Goal: Information Seeking & Learning: Learn about a topic

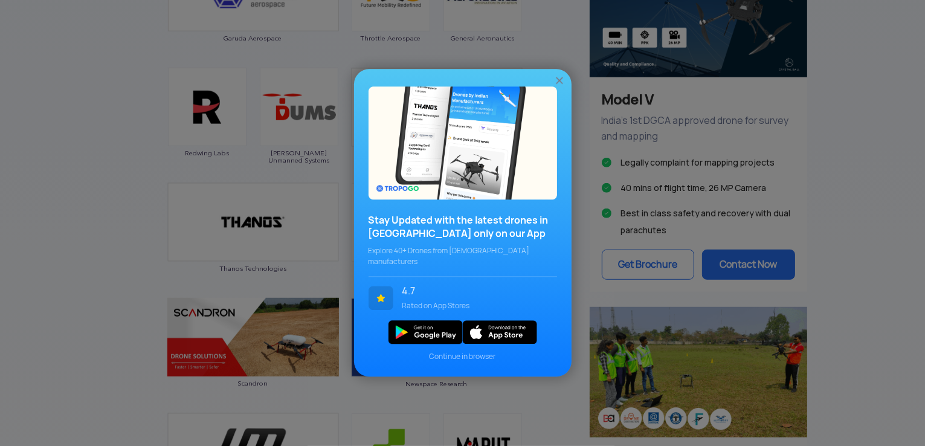
click at [60, 274] on div "Stay Updated with the latest drones in India only on our App Explore 40+ Drones…" at bounding box center [462, 223] width 925 height 446
click at [557, 85] on img at bounding box center [559, 81] width 12 height 12
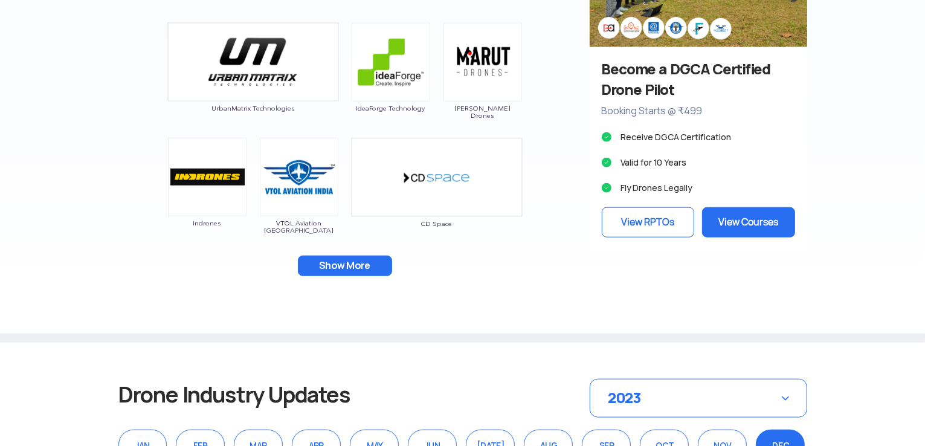
scroll to position [1172, 0]
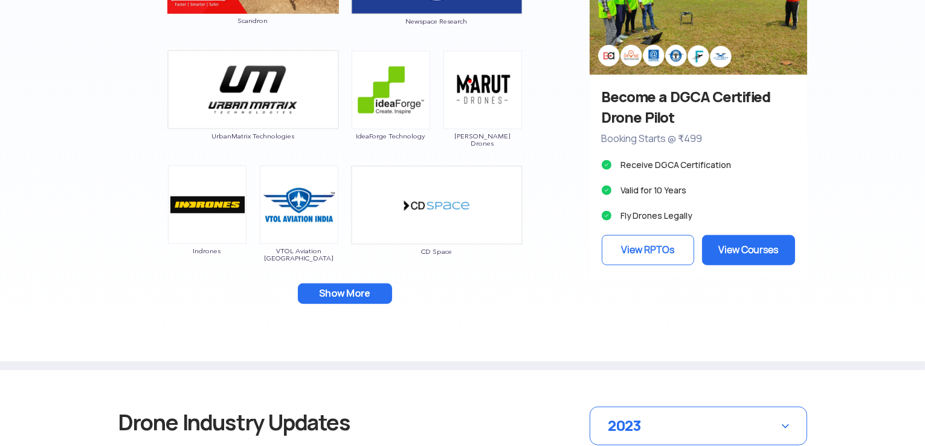
click at [340, 288] on button "Show More" at bounding box center [345, 293] width 94 height 21
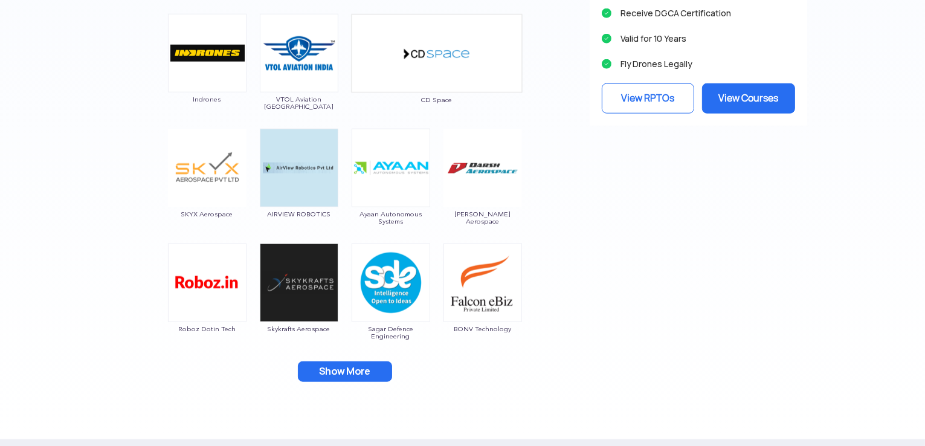
scroll to position [1353, 0]
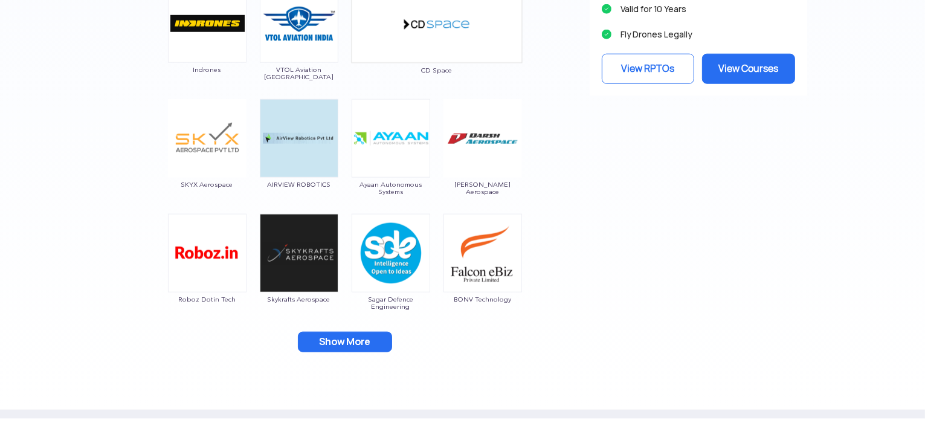
click at [329, 344] on button "Show More" at bounding box center [345, 342] width 94 height 21
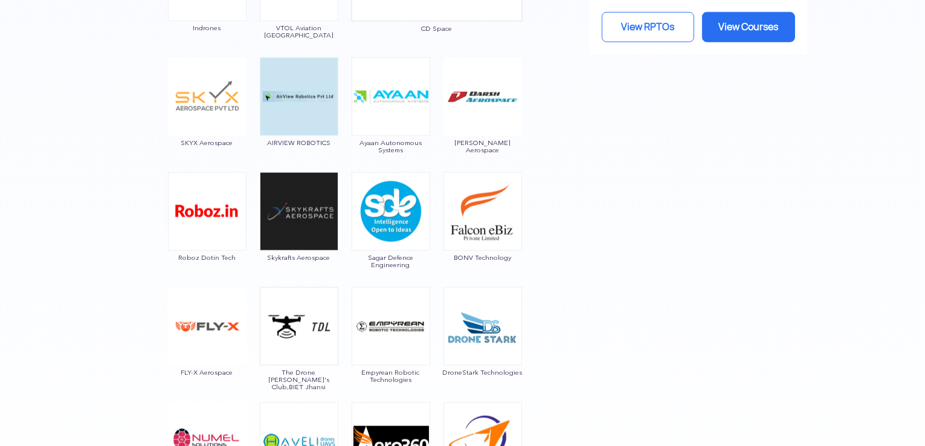
scroll to position [1474, 0]
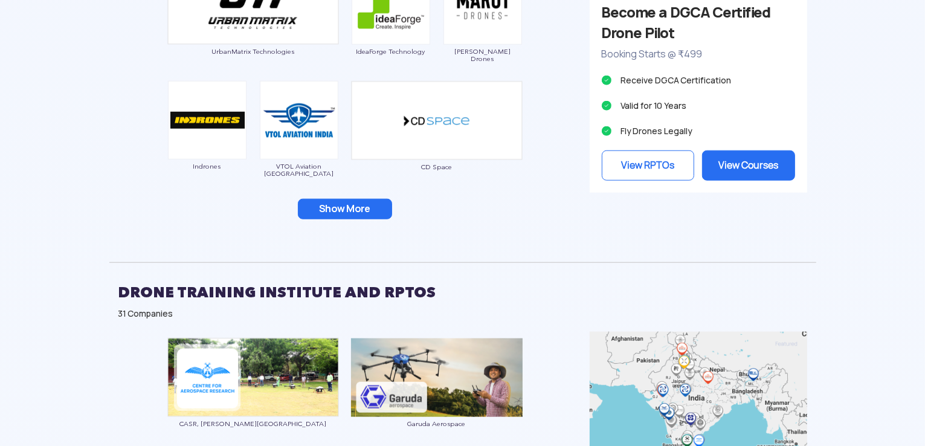
scroll to position [1164, 0]
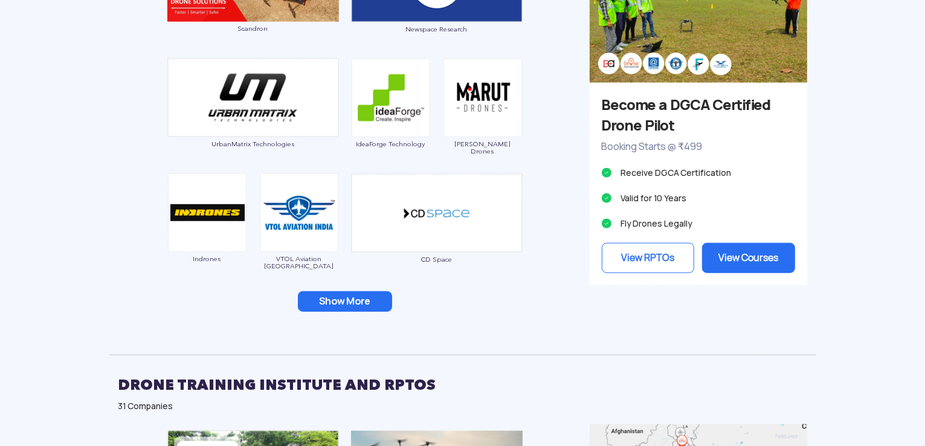
click at [330, 298] on button "Show More" at bounding box center [345, 301] width 94 height 21
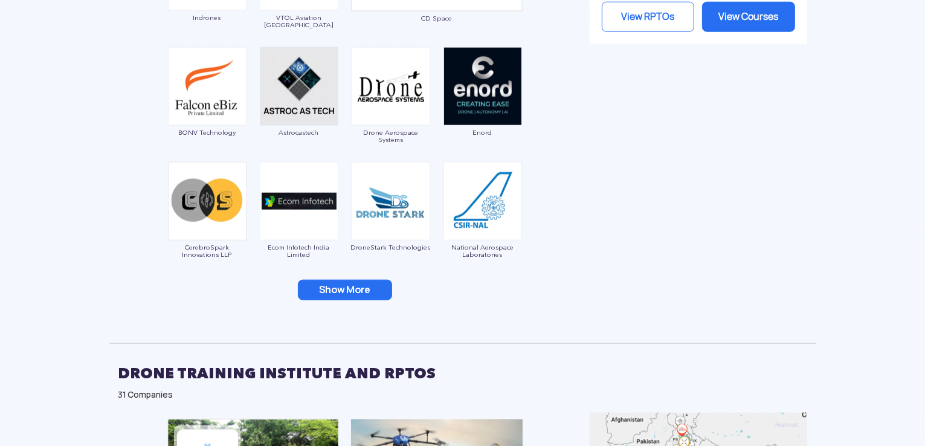
scroll to position [1406, 0]
click at [352, 286] on button "Show More" at bounding box center [345, 289] width 94 height 21
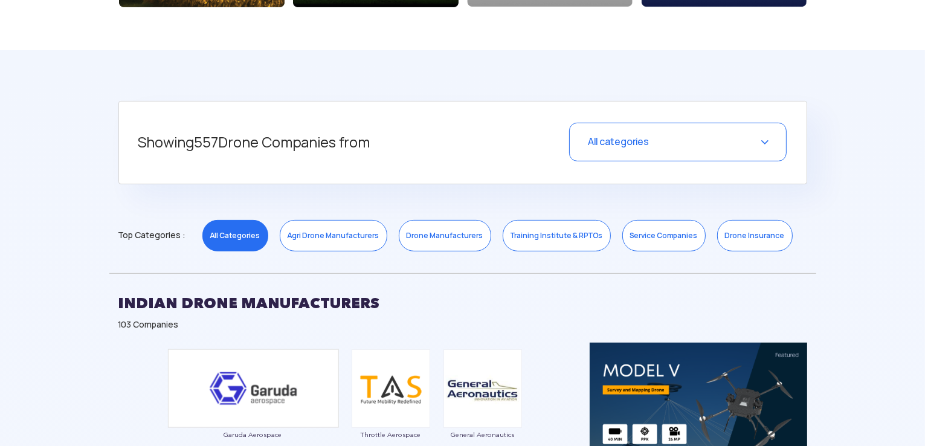
scroll to position [379, 0]
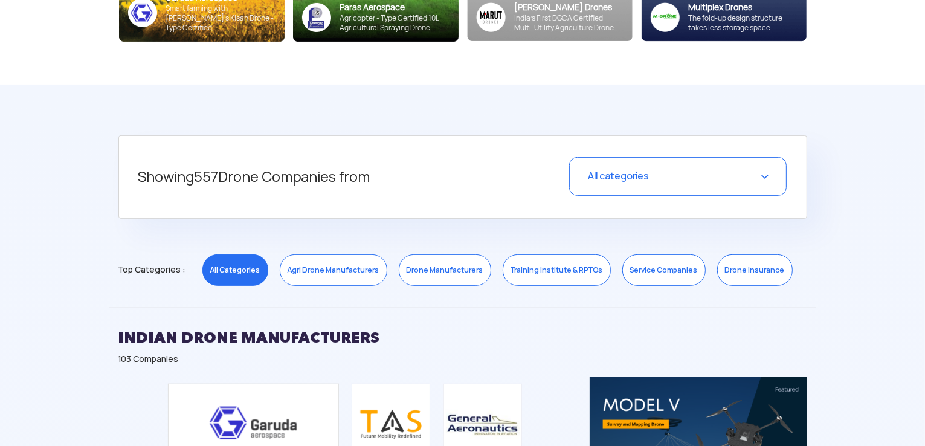
click at [469, 269] on link "Drone Manufacturers" at bounding box center [445, 269] width 92 height 31
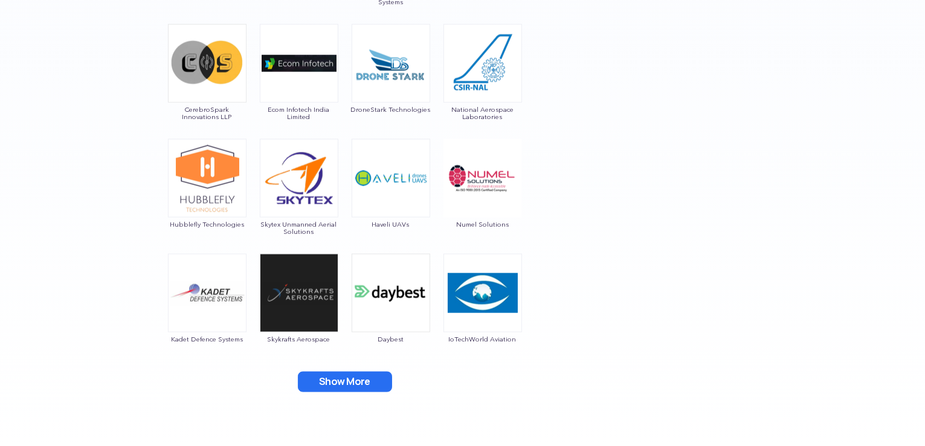
scroll to position [1587, 0]
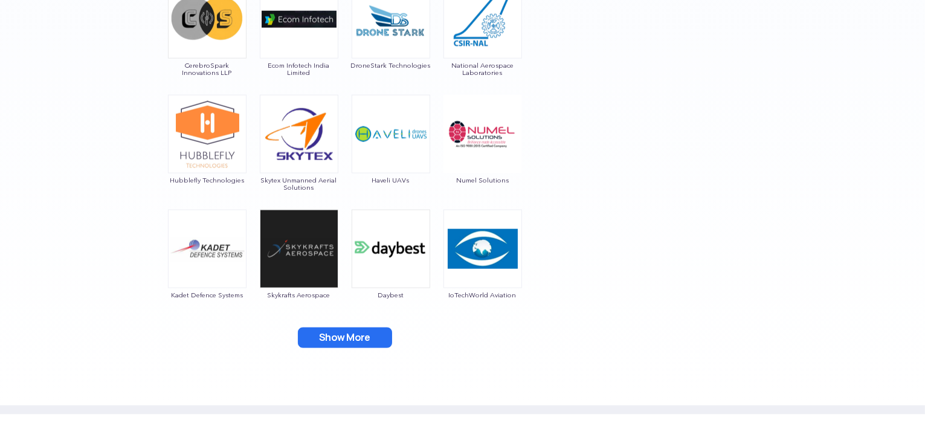
click at [369, 341] on button "Show More" at bounding box center [345, 337] width 94 height 21
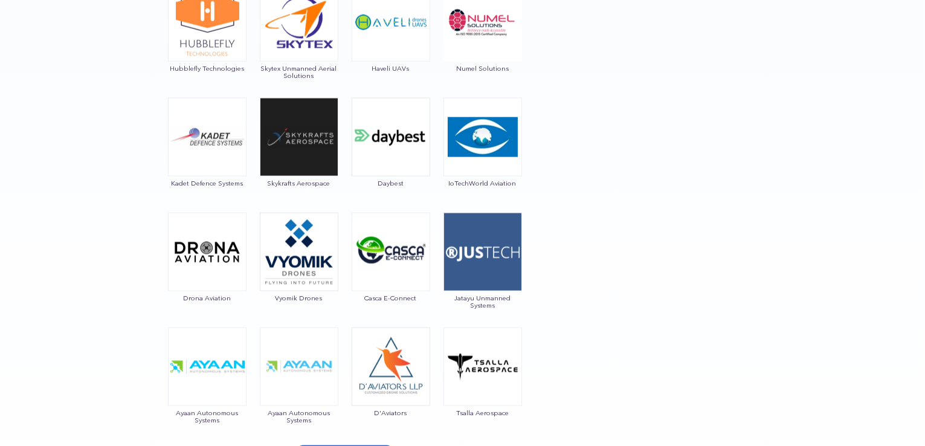
scroll to position [1768, 0]
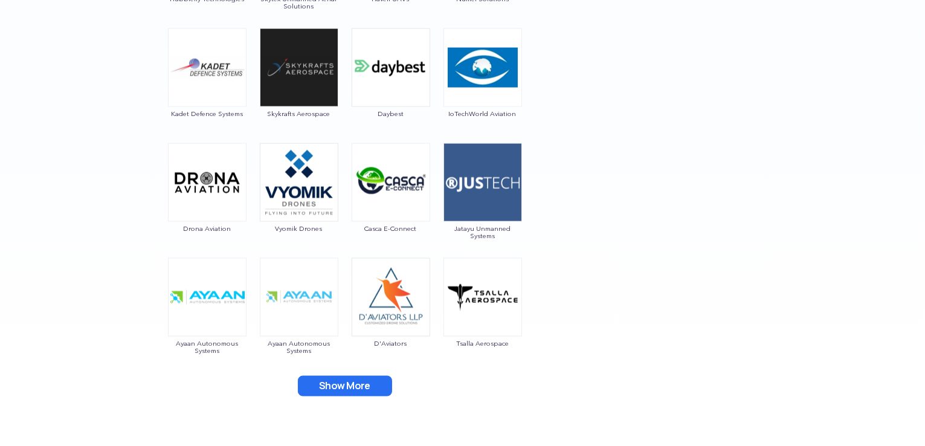
drag, startPoint x: 355, startPoint y: 384, endPoint x: 371, endPoint y: 376, distance: 18.1
click at [354, 384] on button "Show More" at bounding box center [345, 386] width 94 height 21
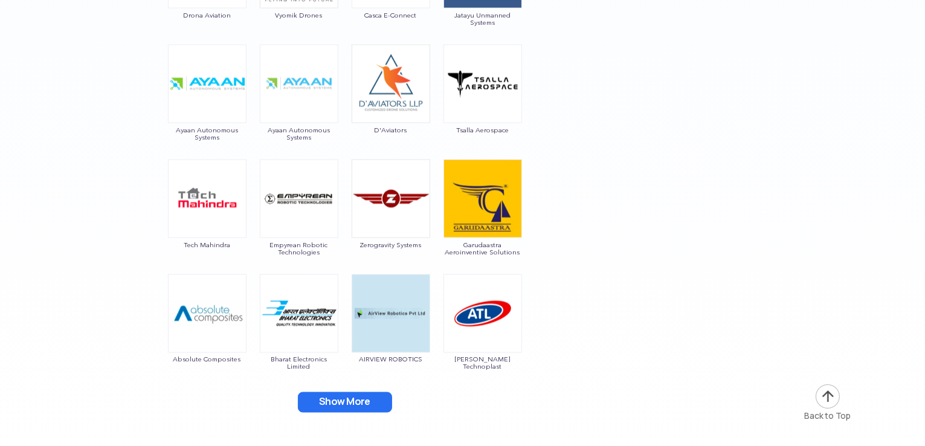
scroll to position [2070, 0]
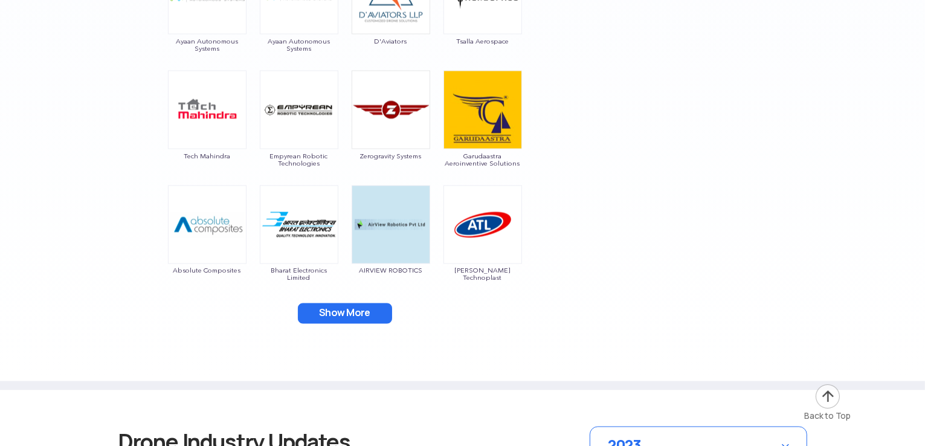
click at [367, 318] on button "Show More" at bounding box center [345, 313] width 94 height 21
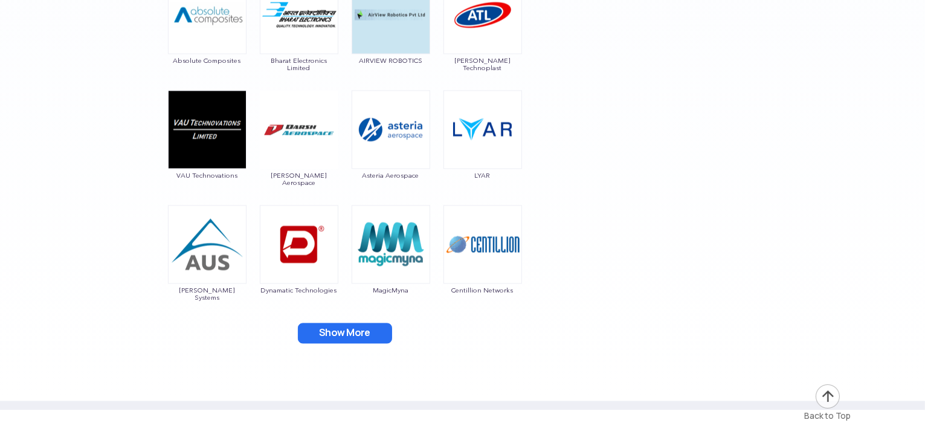
scroll to position [2312, 0]
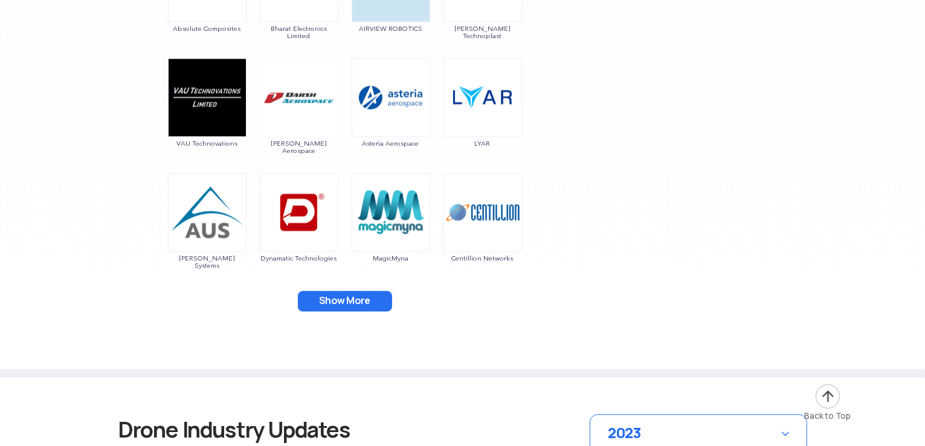
click at [335, 301] on button "Show More" at bounding box center [345, 301] width 94 height 21
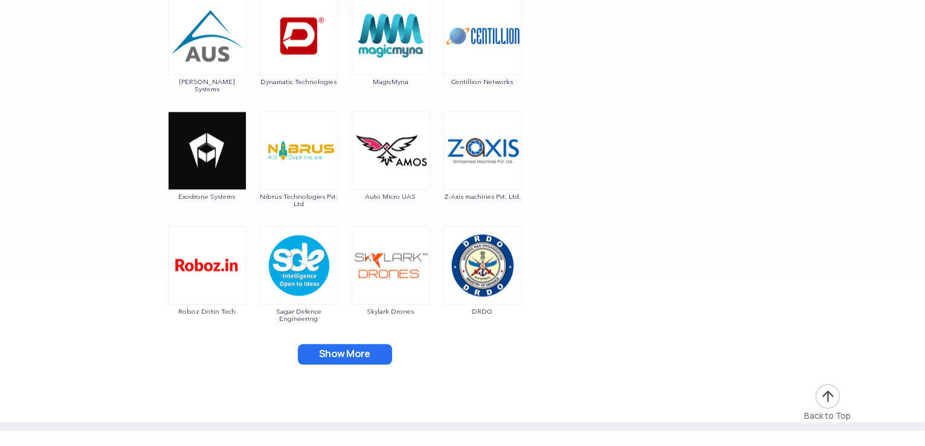
scroll to position [2553, 0]
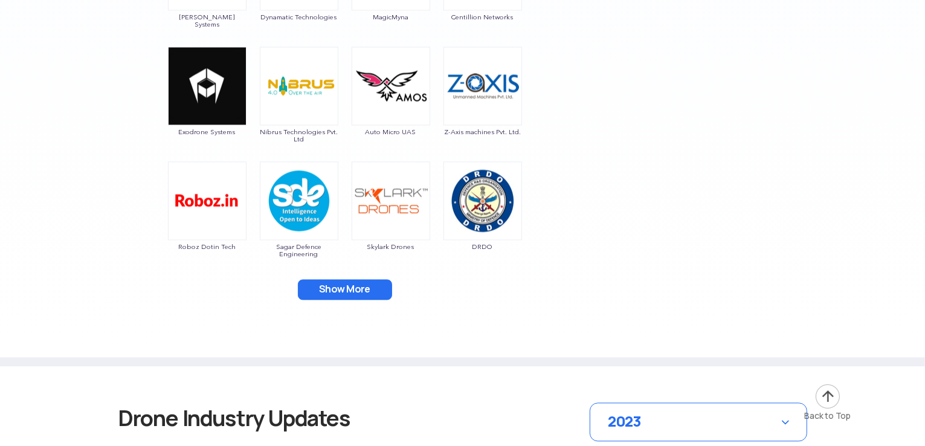
click at [343, 295] on button "Show More" at bounding box center [345, 289] width 94 height 21
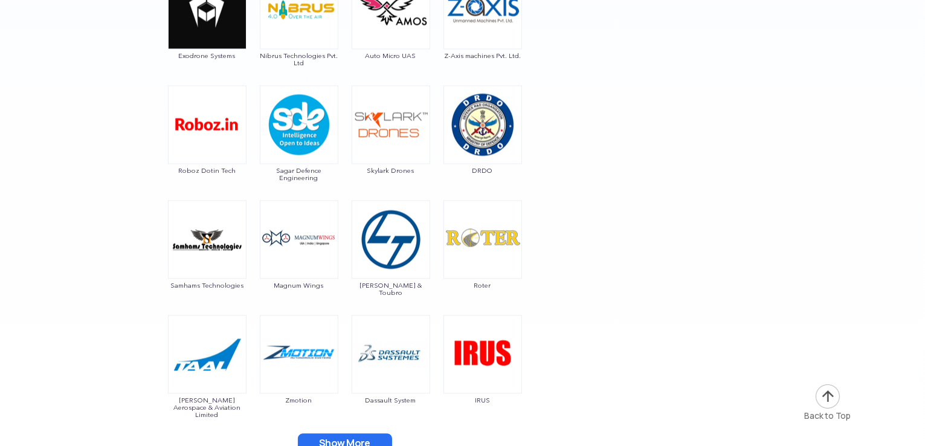
scroll to position [2795, 0]
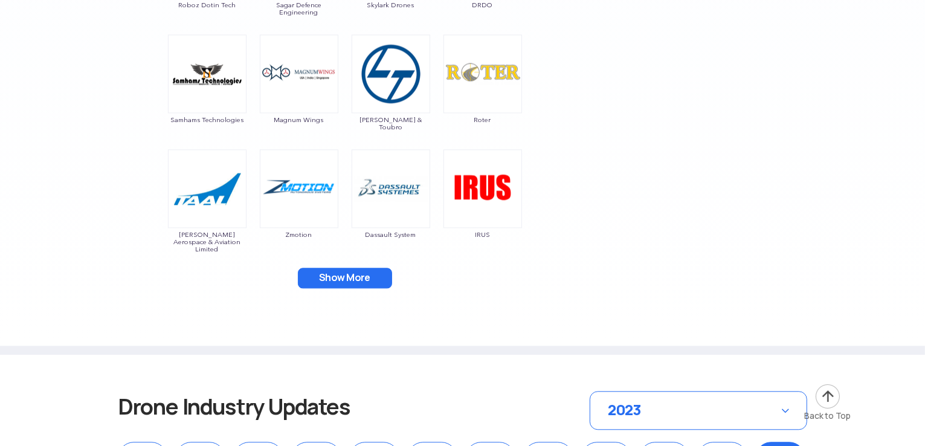
click at [333, 281] on button "Show More" at bounding box center [345, 278] width 94 height 21
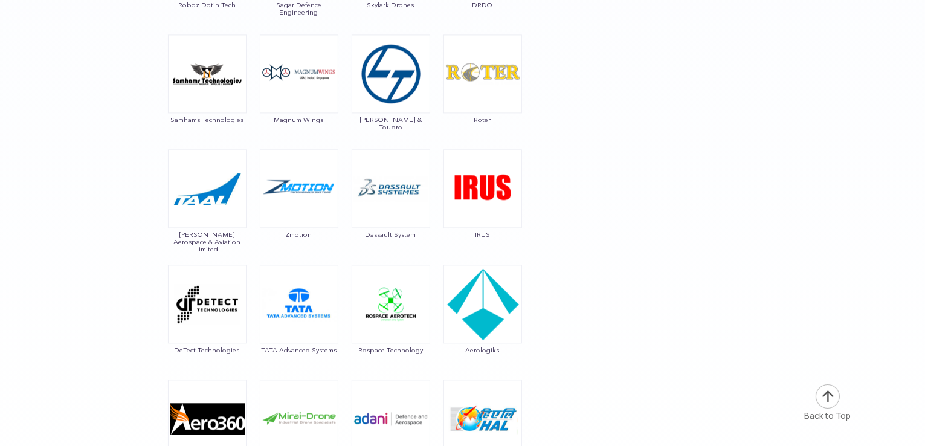
scroll to position [2916, 0]
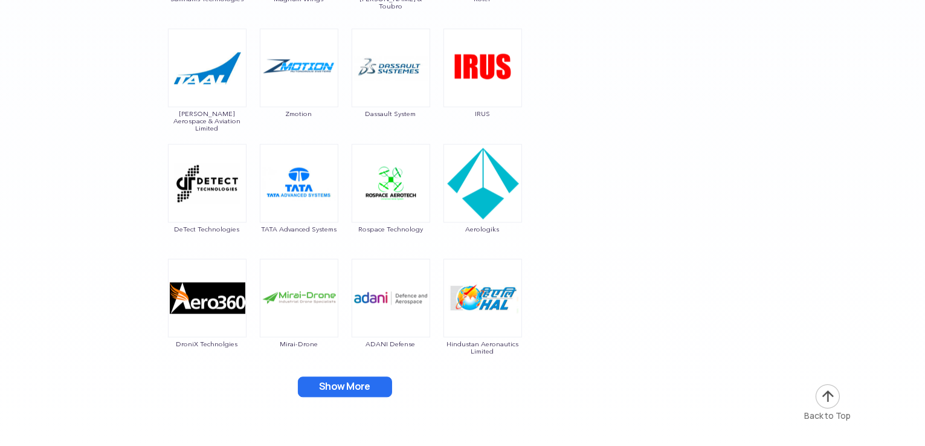
click at [341, 385] on button "Show More" at bounding box center [345, 386] width 94 height 21
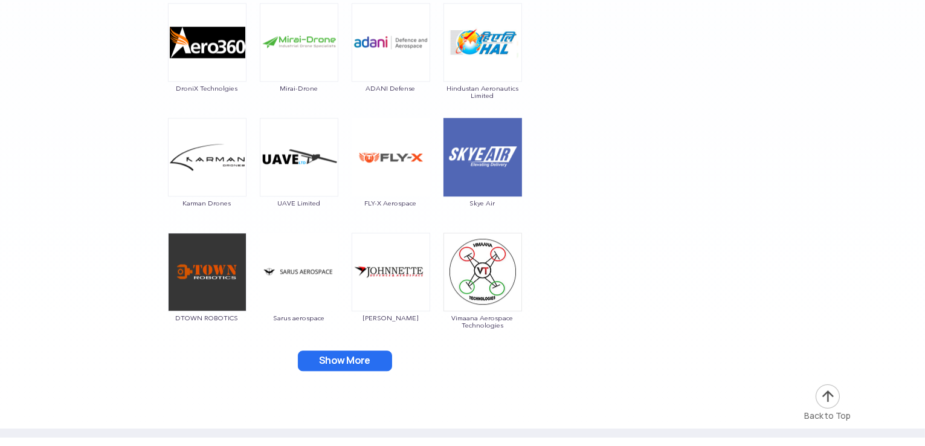
scroll to position [3218, 0]
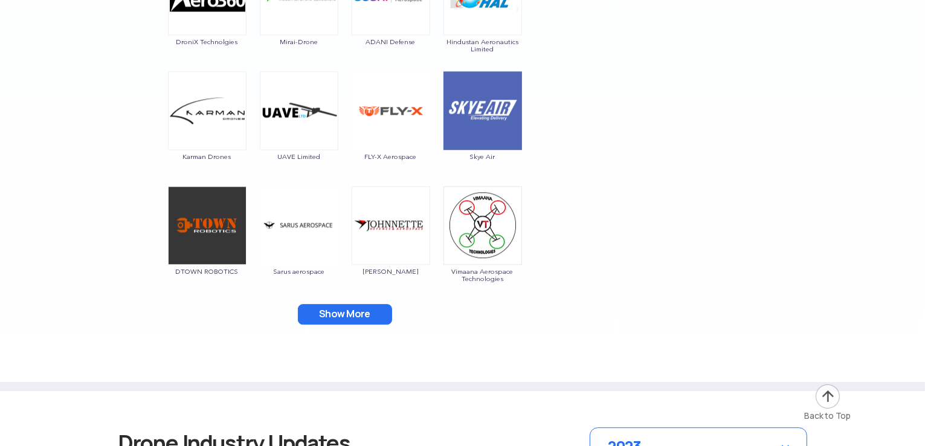
click at [338, 317] on button "Show More" at bounding box center [345, 314] width 94 height 21
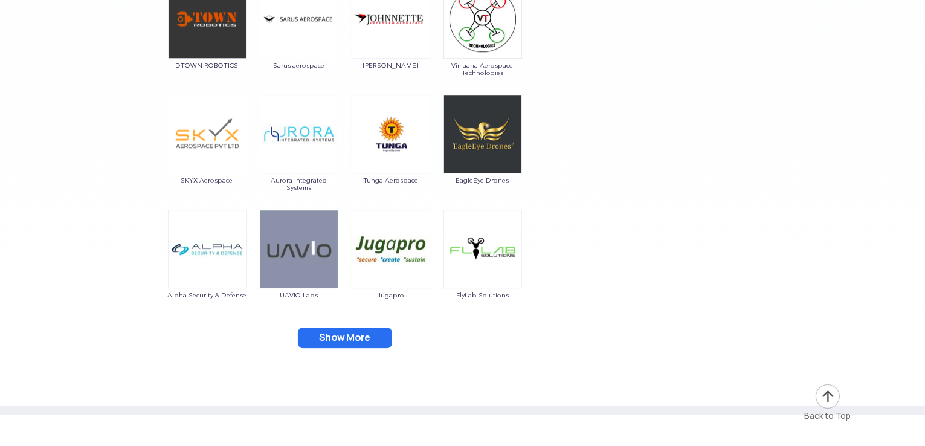
scroll to position [3520, 0]
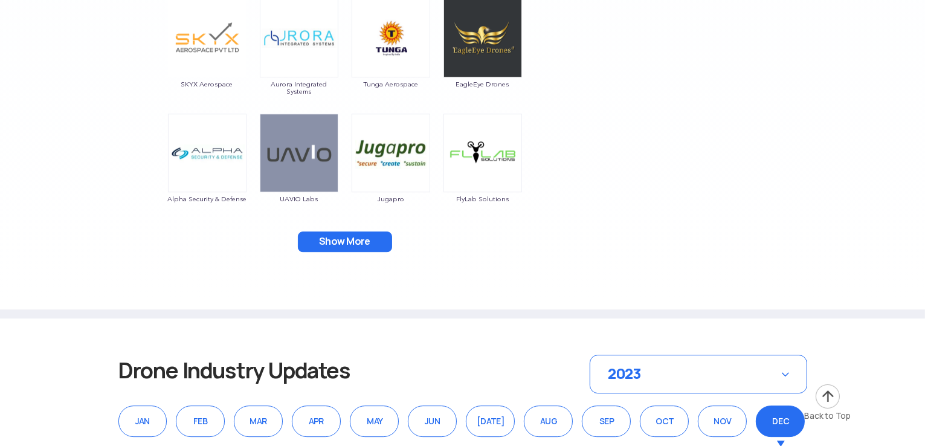
click at [347, 236] on button "Show More" at bounding box center [345, 241] width 94 height 21
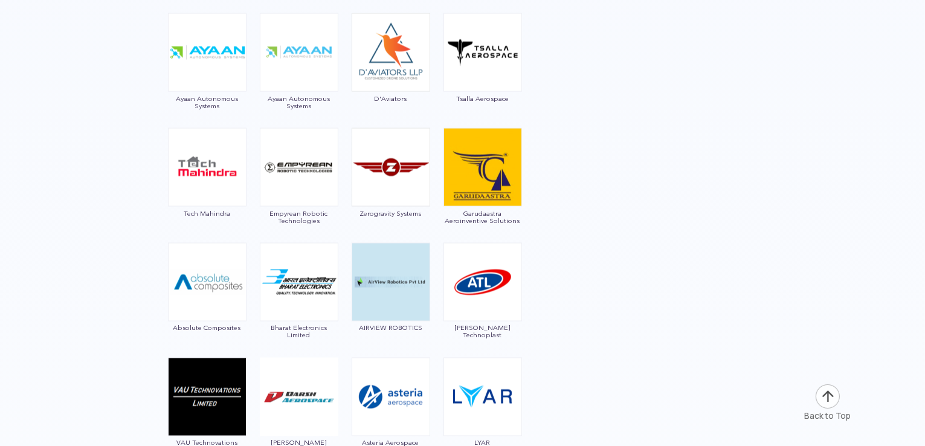
scroll to position [2070, 0]
